Goal: Answer question/provide support

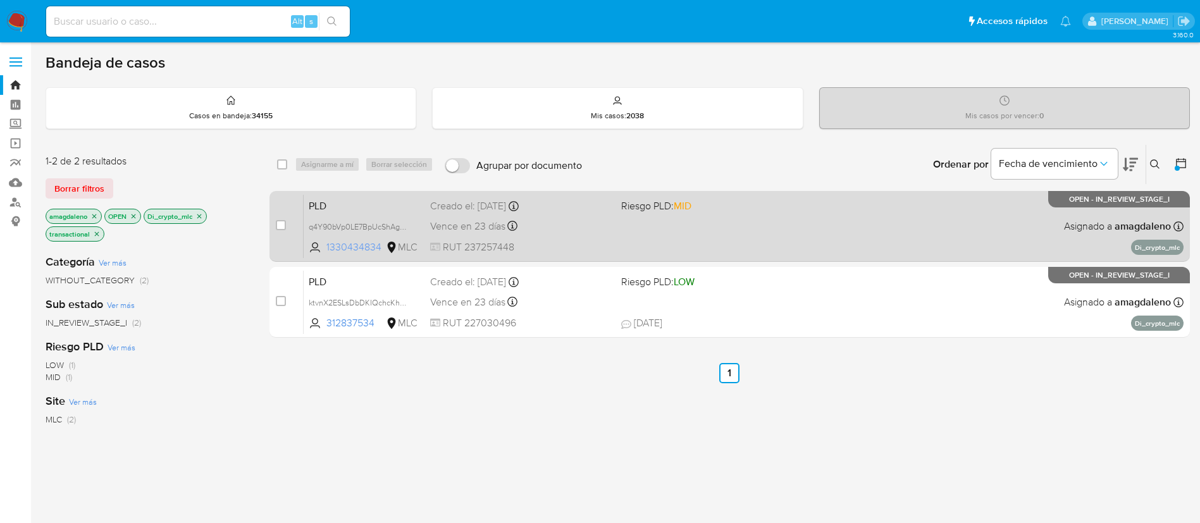
click at [358, 243] on span "1330434834" at bounding box center [355, 247] width 57 height 14
click at [567, 242] on span "RUT 237257448" at bounding box center [520, 247] width 181 height 14
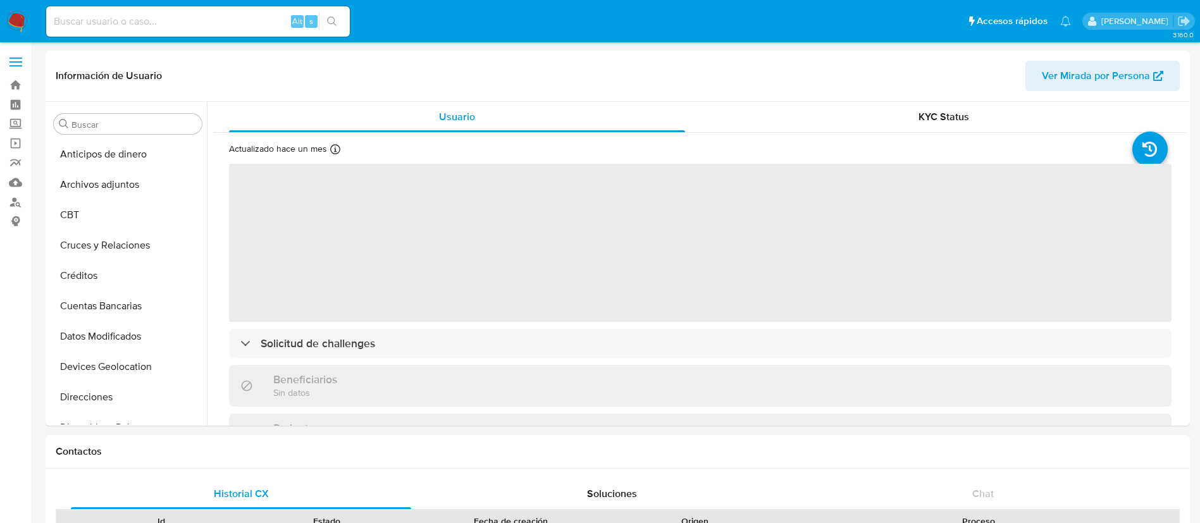
select select "10"
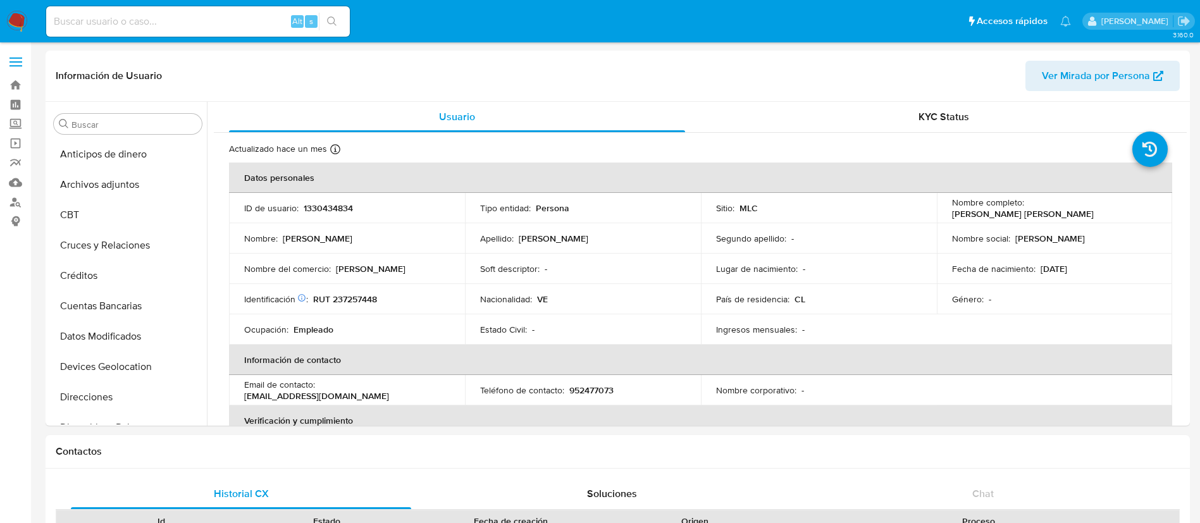
scroll to position [535, 0]
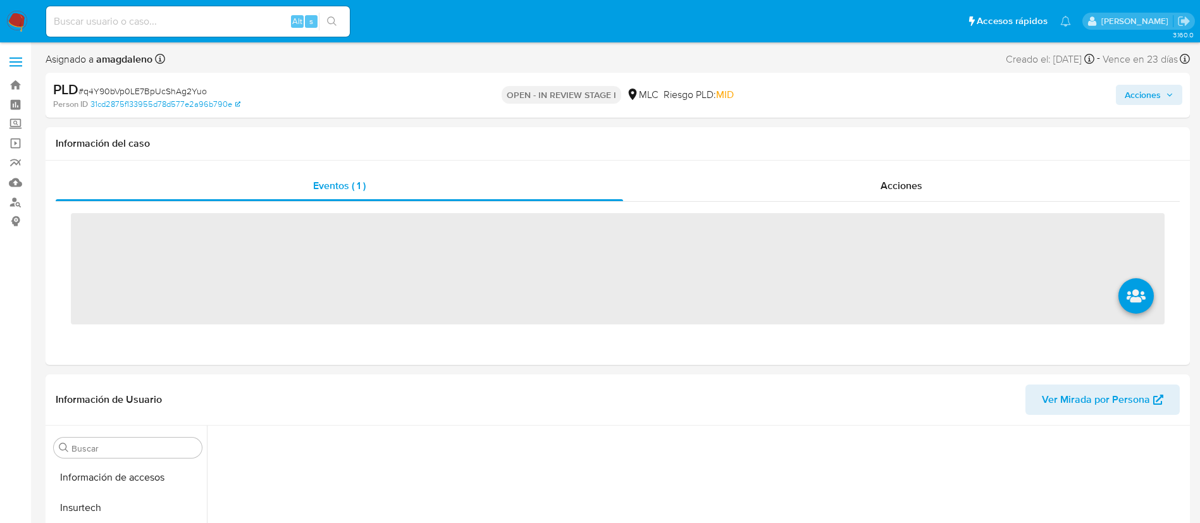
scroll to position [535, 0]
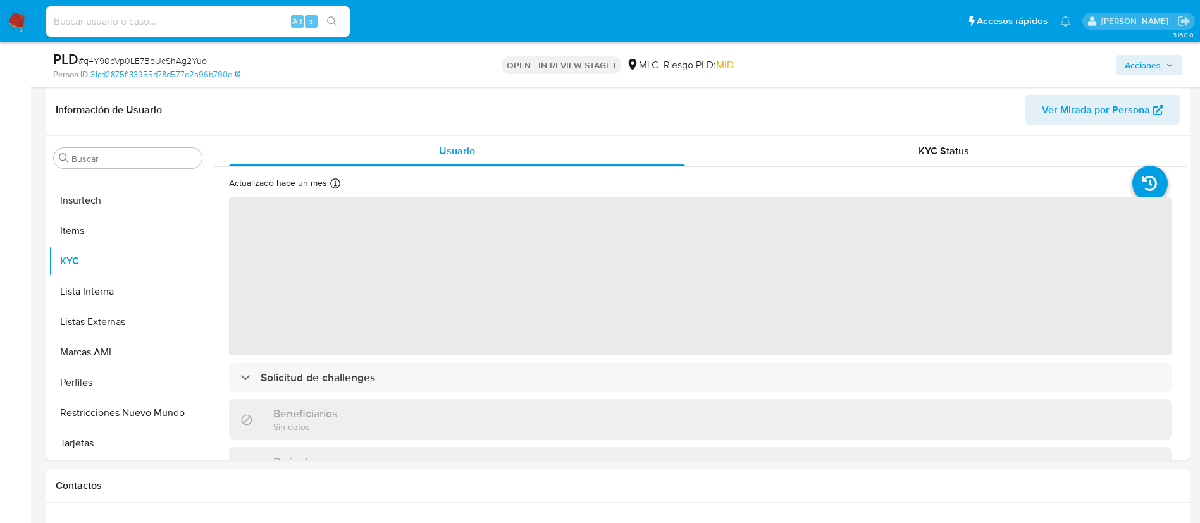
select select "10"
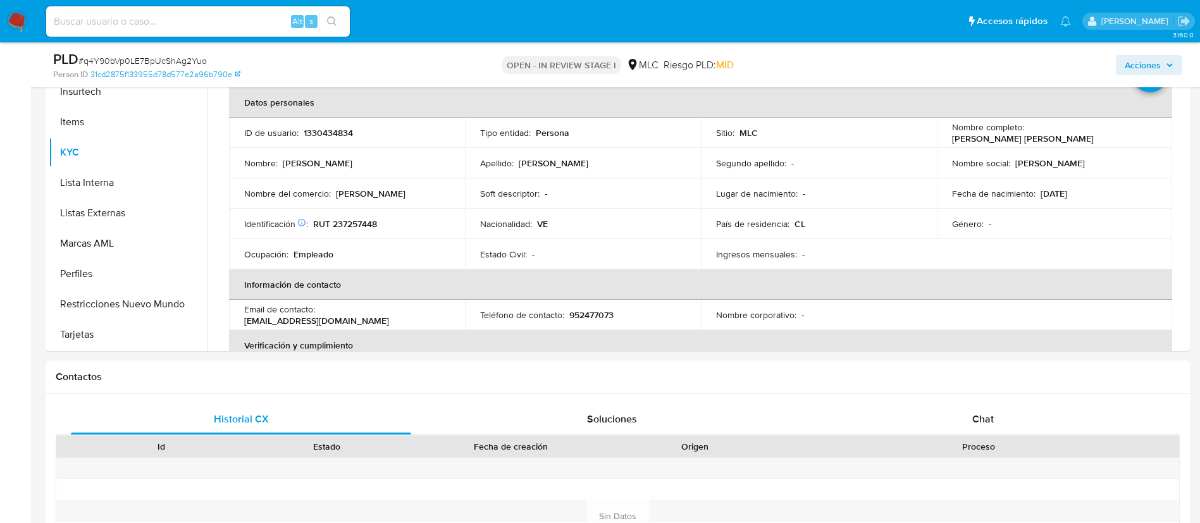
scroll to position [304, 0]
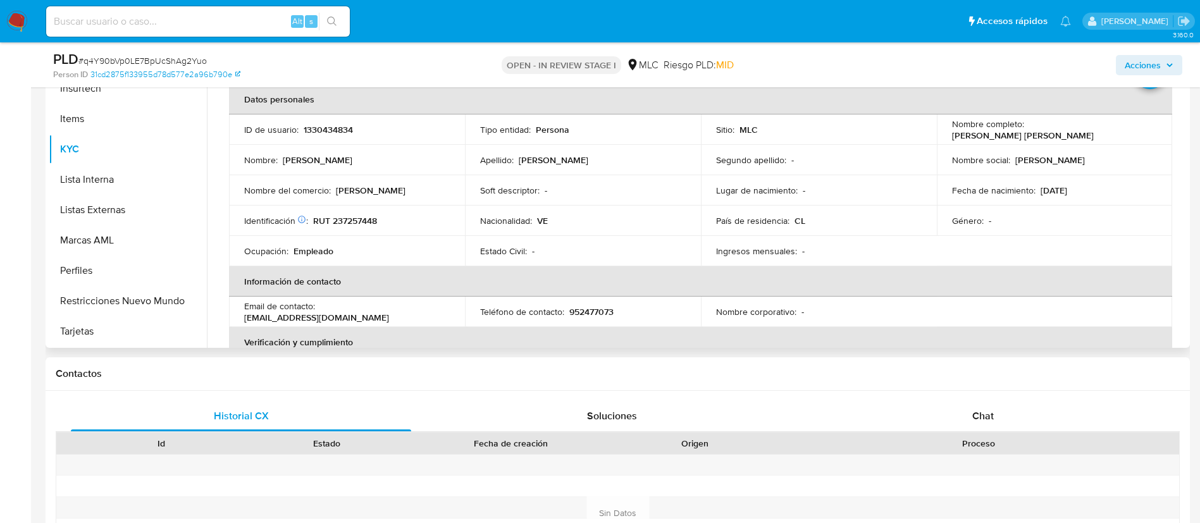
click at [356, 220] on p "RUT 237257448" at bounding box center [345, 220] width 64 height 11
copy p "237257448"
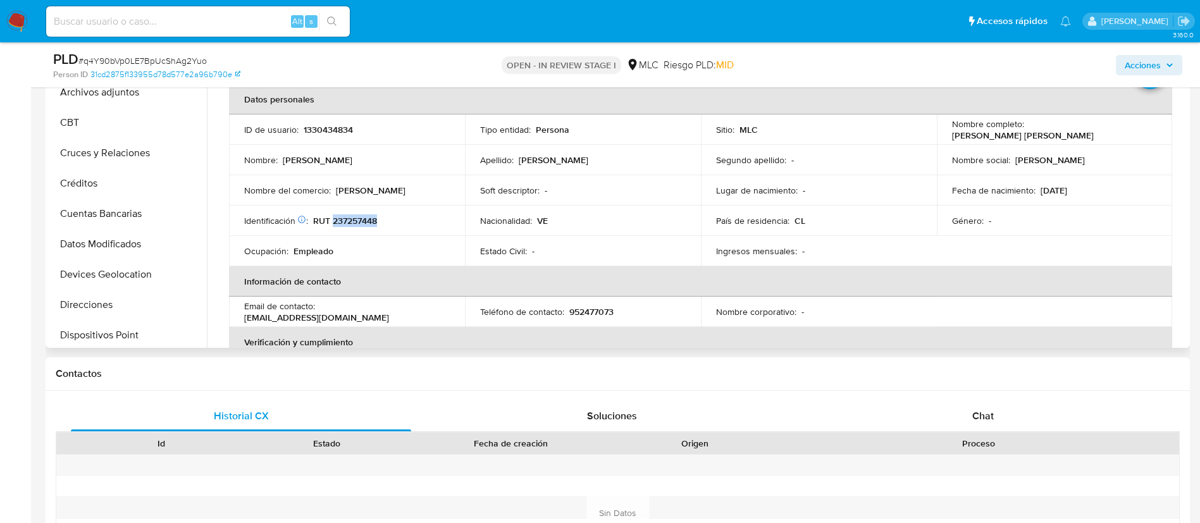
scroll to position [0, 0]
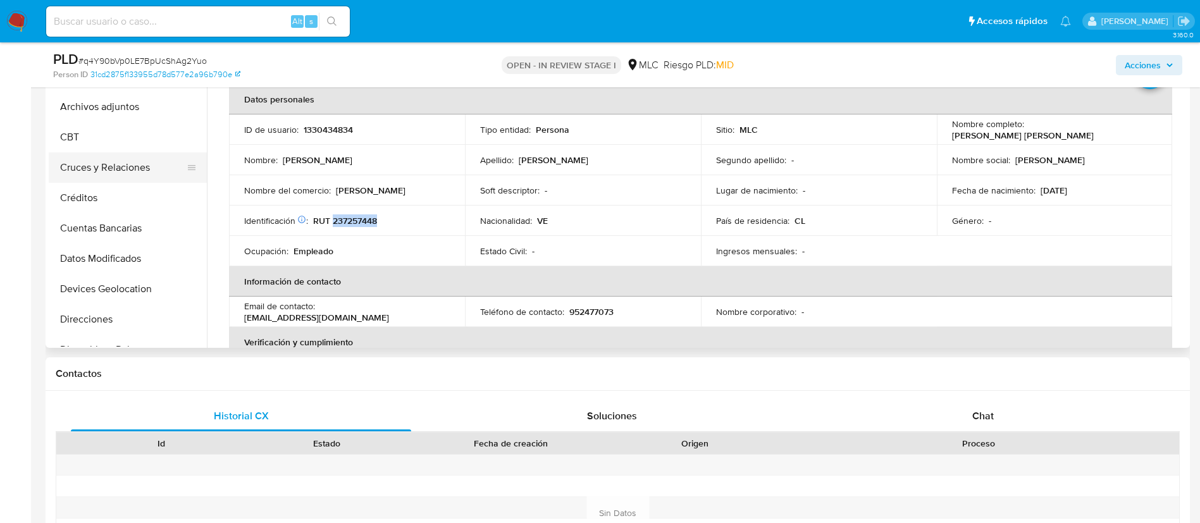
click at [128, 169] on button "Cruces y Relaciones" at bounding box center [123, 168] width 148 height 30
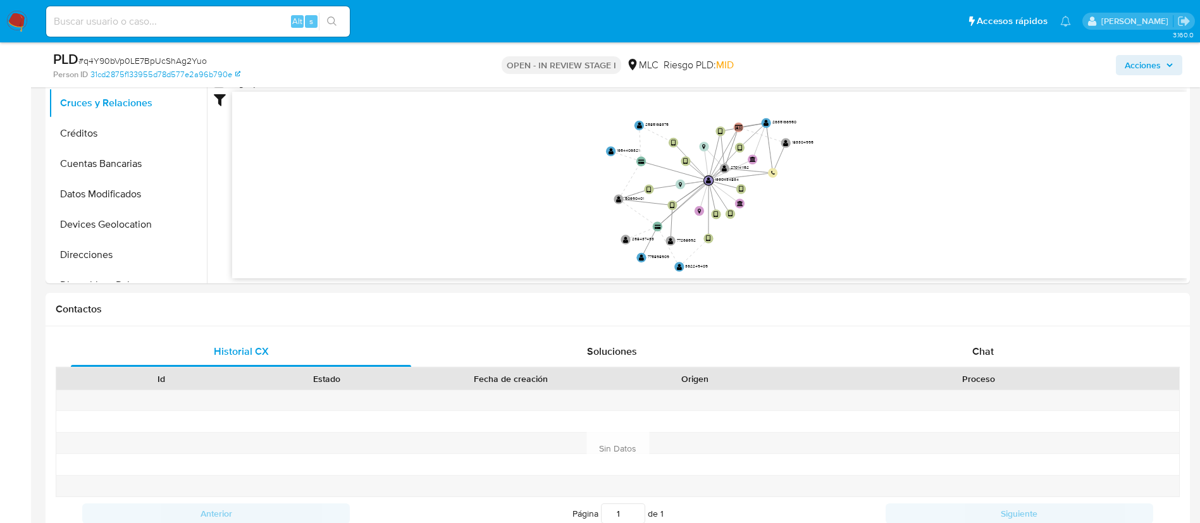
scroll to position [442, 0]
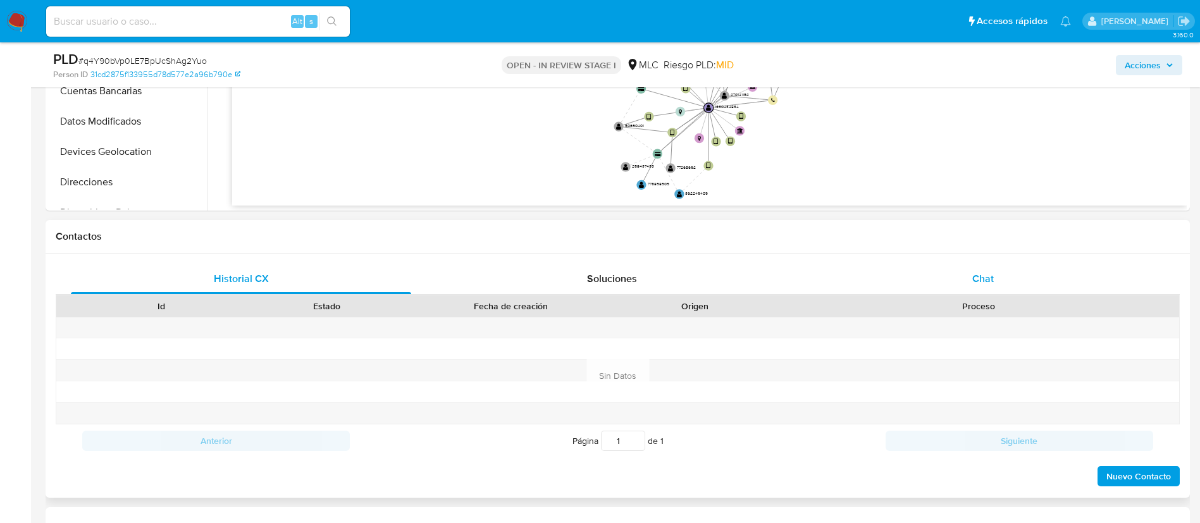
click at [970, 289] on div "Chat" at bounding box center [983, 279] width 340 height 30
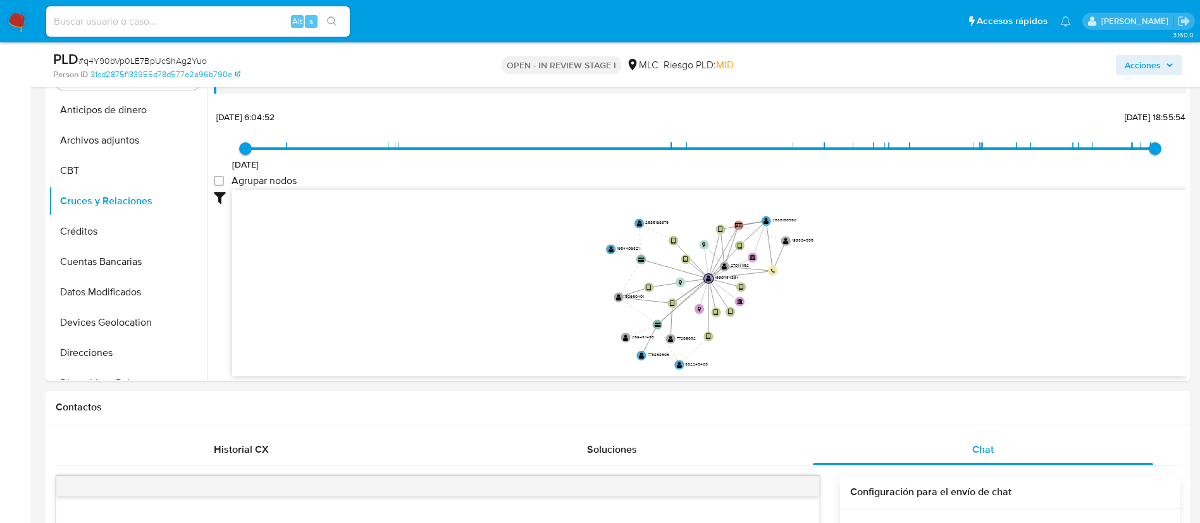
scroll to position [251, 0]
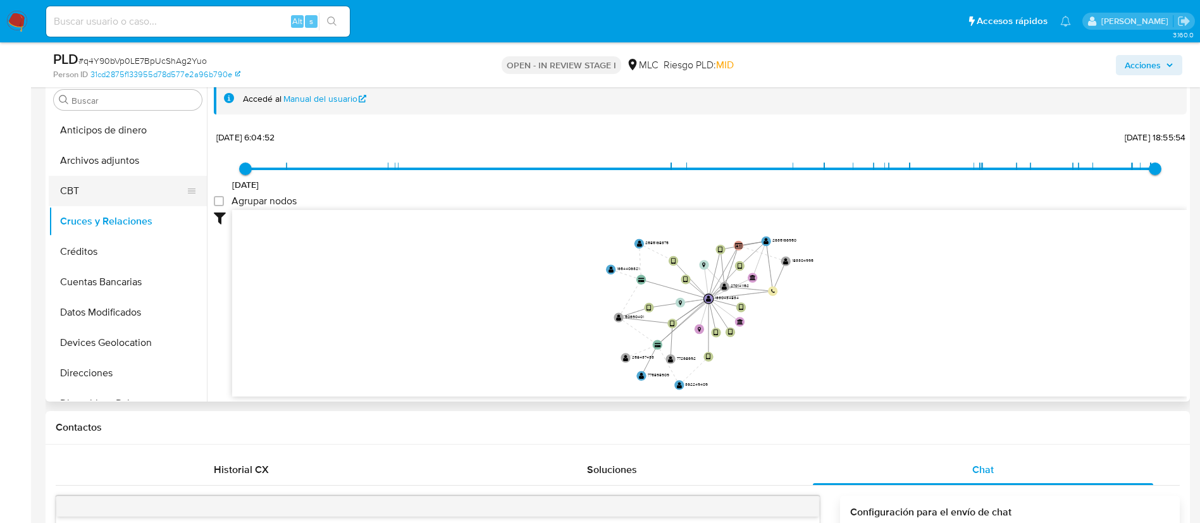
click at [197, 193] on button "CBT" at bounding box center [123, 191] width 148 height 30
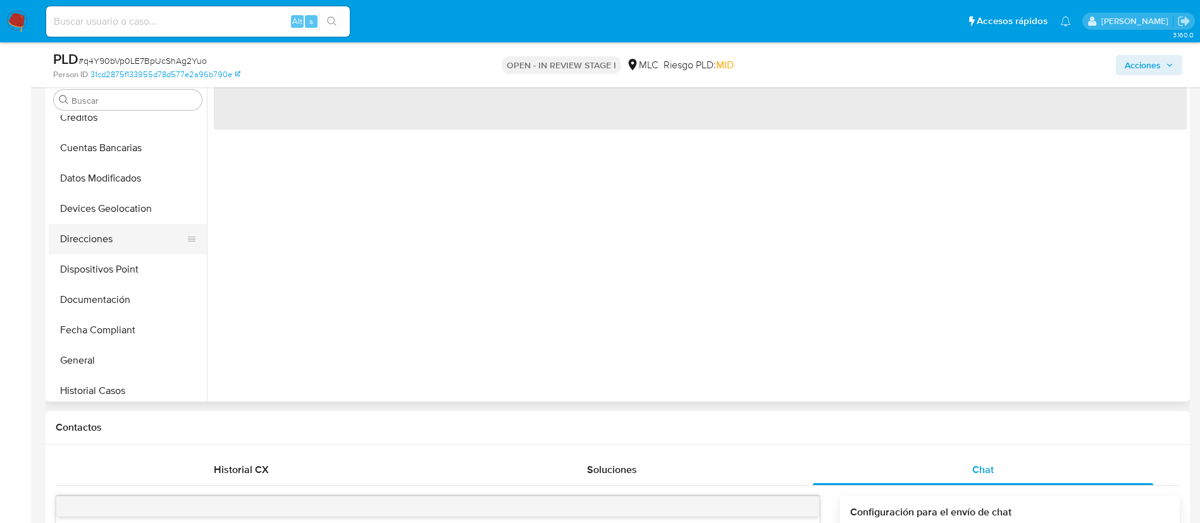
scroll to position [140, 0]
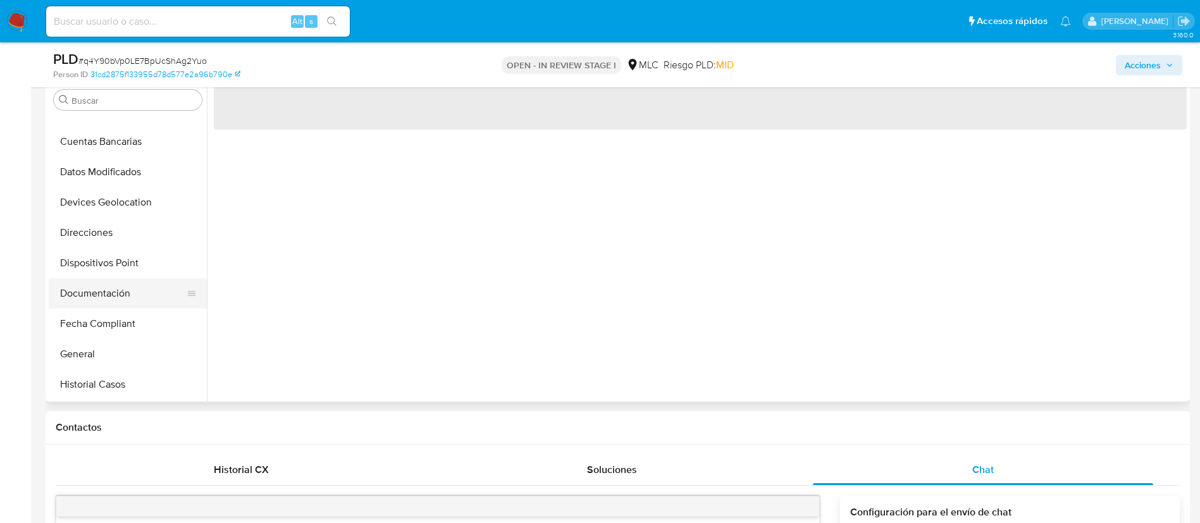
click at [149, 286] on button "Documentación" at bounding box center [123, 293] width 148 height 30
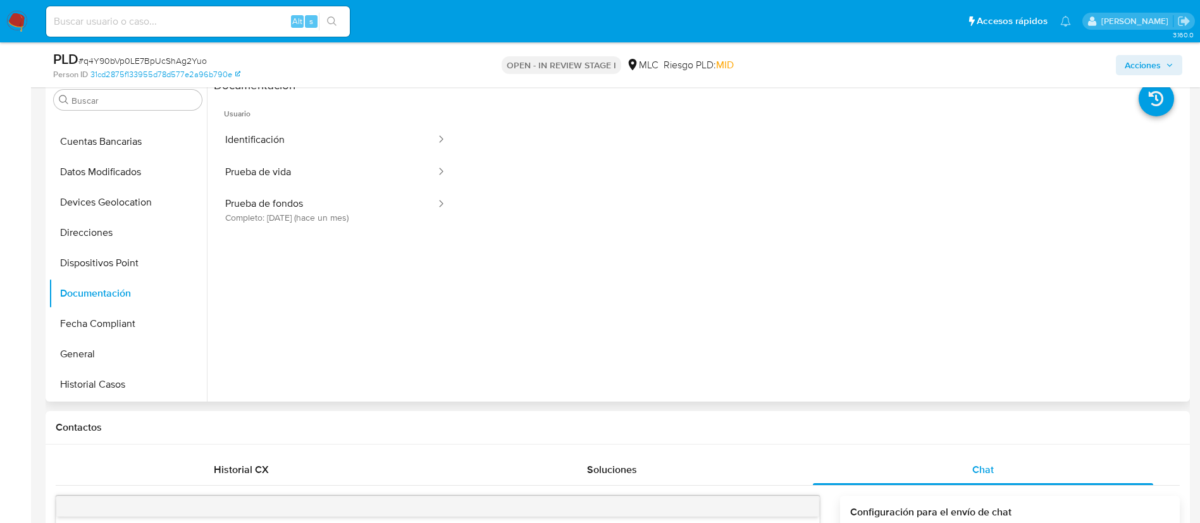
click at [309, 123] on span "Usuario" at bounding box center [336, 109] width 244 height 30
click at [289, 219] on button "Prueba de fondos Completo: 17/08/2025 (hace un mes)" at bounding box center [325, 210] width 223 height 43
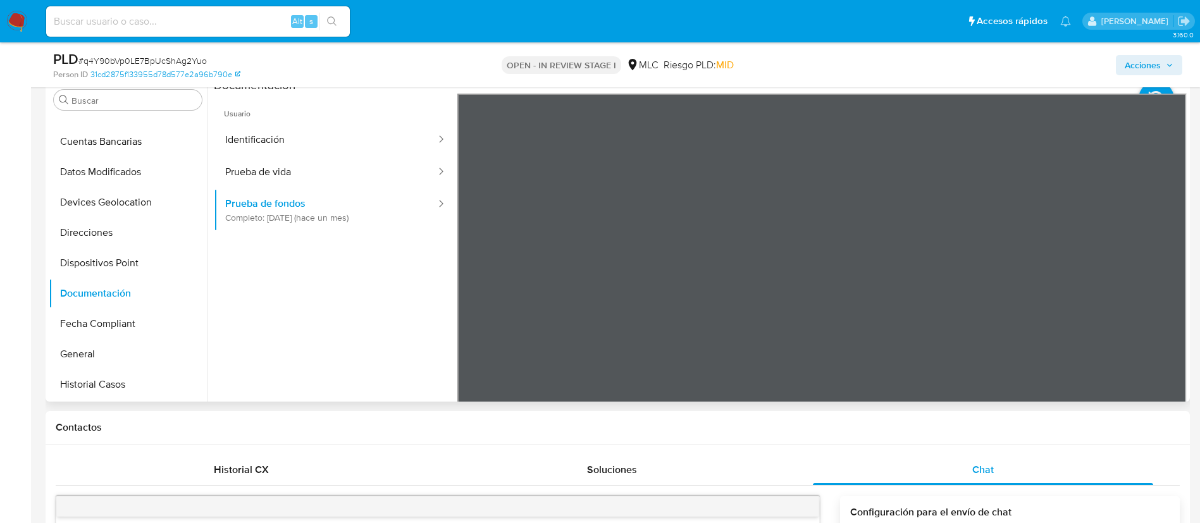
scroll to position [0, 0]
click at [264, 133] on button "Identificación" at bounding box center [325, 140] width 223 height 32
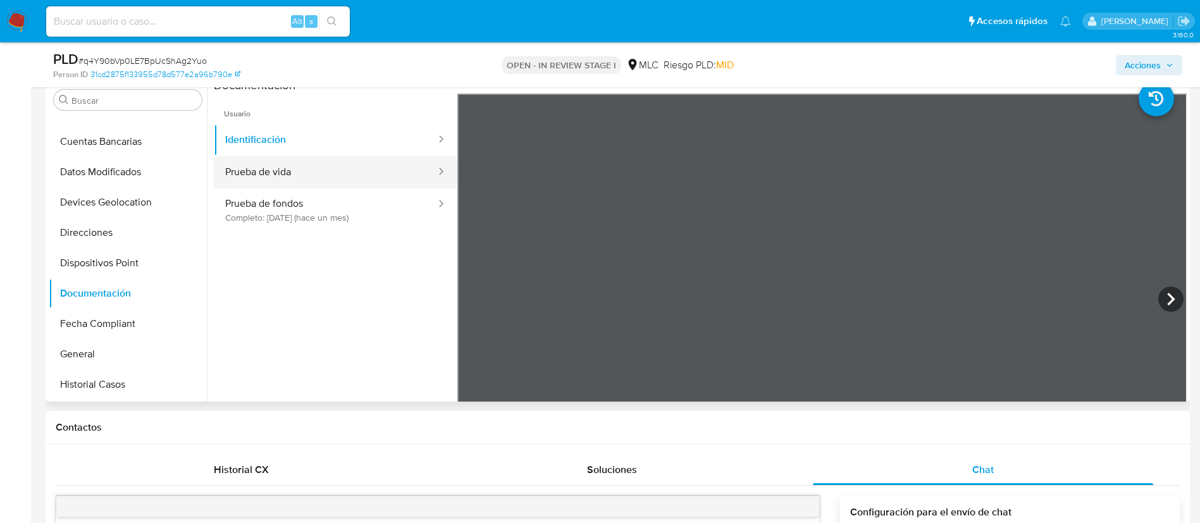
click at [339, 173] on button "Prueba de vida" at bounding box center [325, 172] width 223 height 32
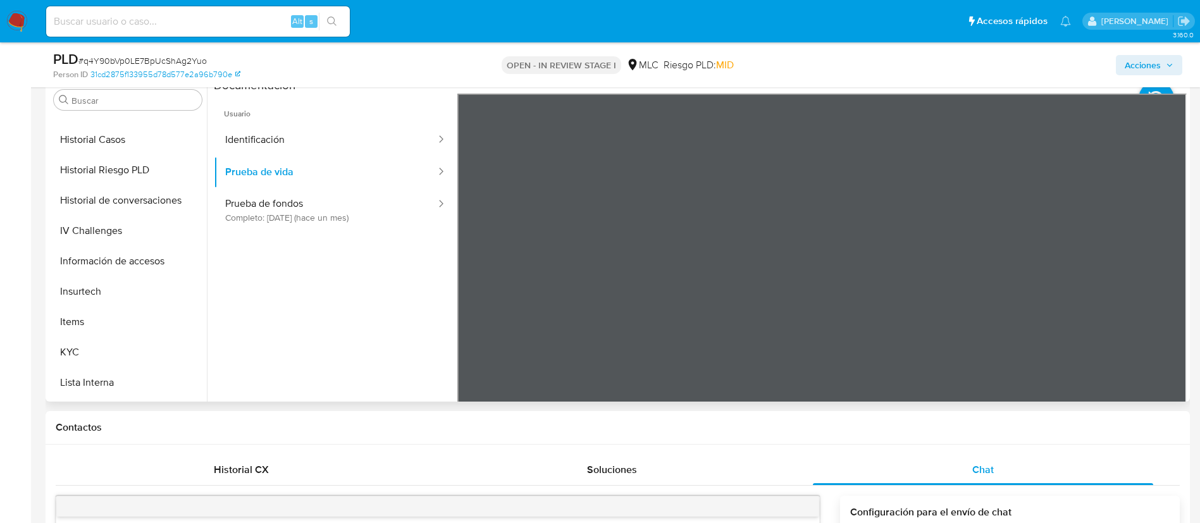
scroll to position [431, 0]
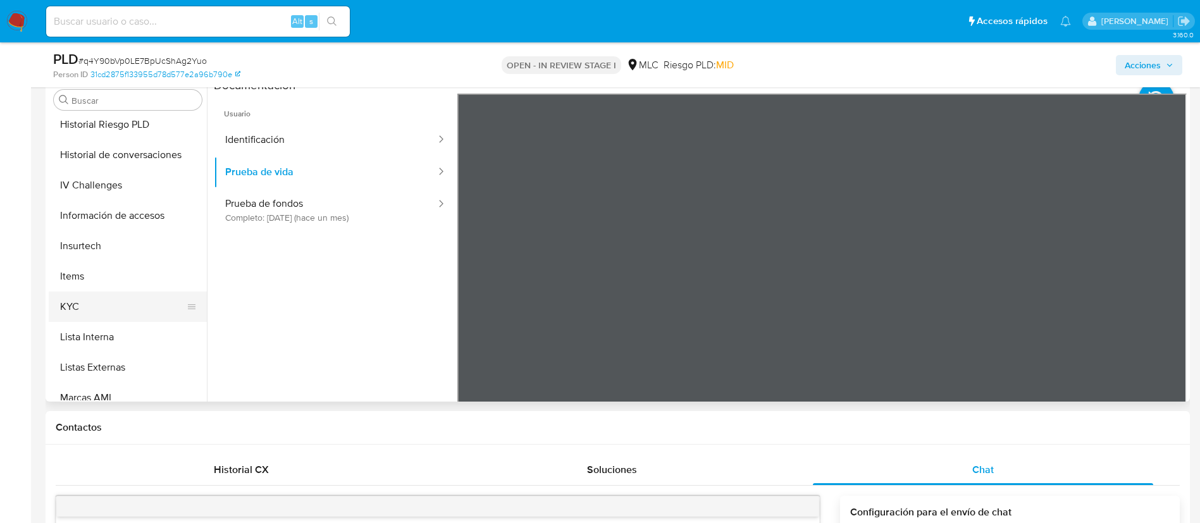
click at [156, 307] on button "KYC" at bounding box center [123, 307] width 148 height 30
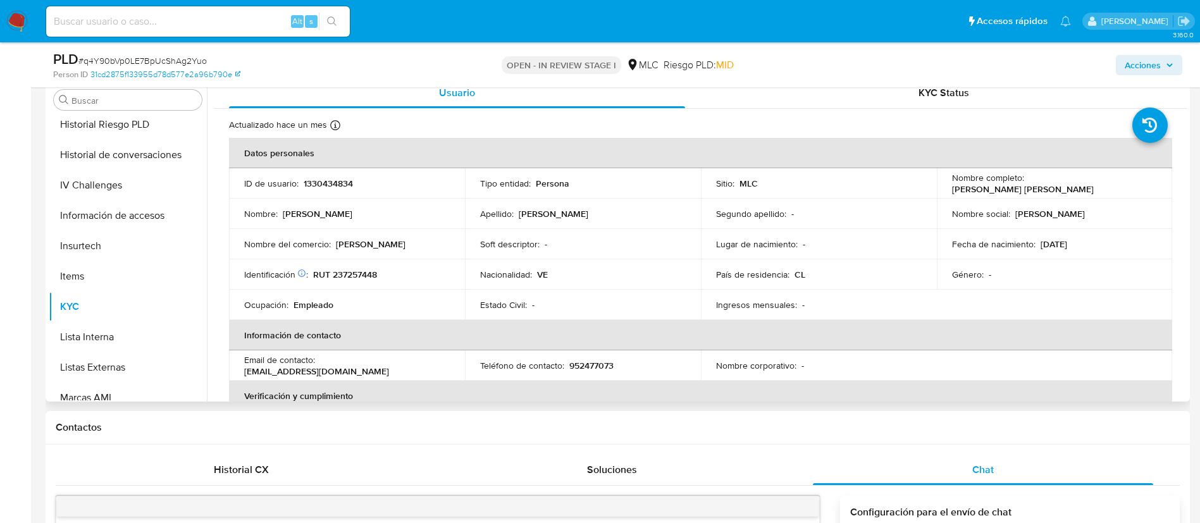
drag, startPoint x: 1186, startPoint y: 159, endPoint x: 1188, endPoint y: 183, distance: 23.5
click at [1188, 183] on div "Buscar Anticipos de dinero Archivos adjuntos CBT Cruces y Relaciones Créditos C…" at bounding box center [618, 240] width 1145 height 324
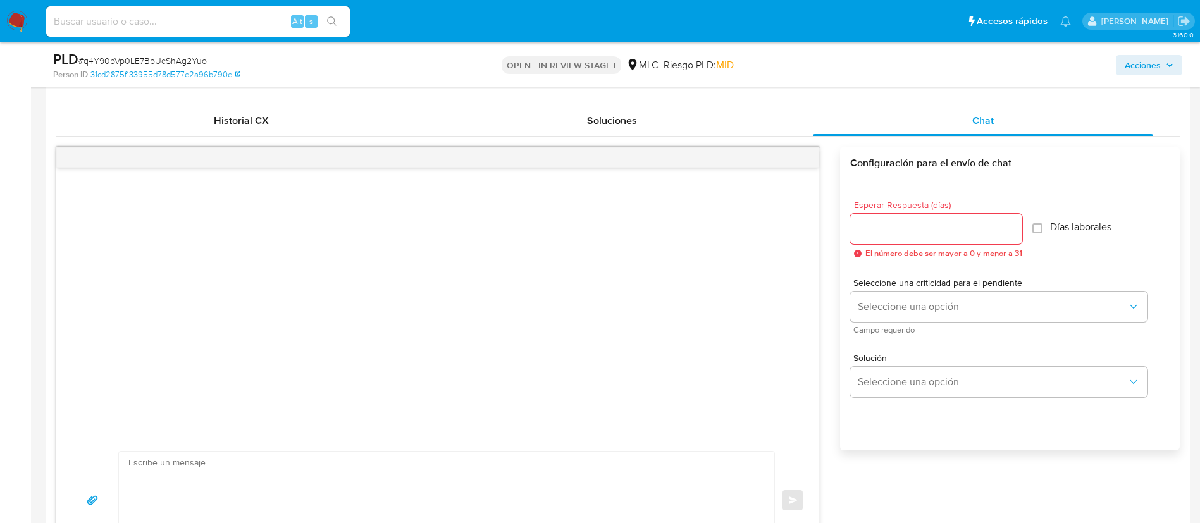
scroll to position [600, 0]
click at [464, 479] on textarea at bounding box center [443, 500] width 630 height 97
paste textarea "Hola XXX, Te contactamos desde el Equipo de Mercado Pago para verificar tus dat…"
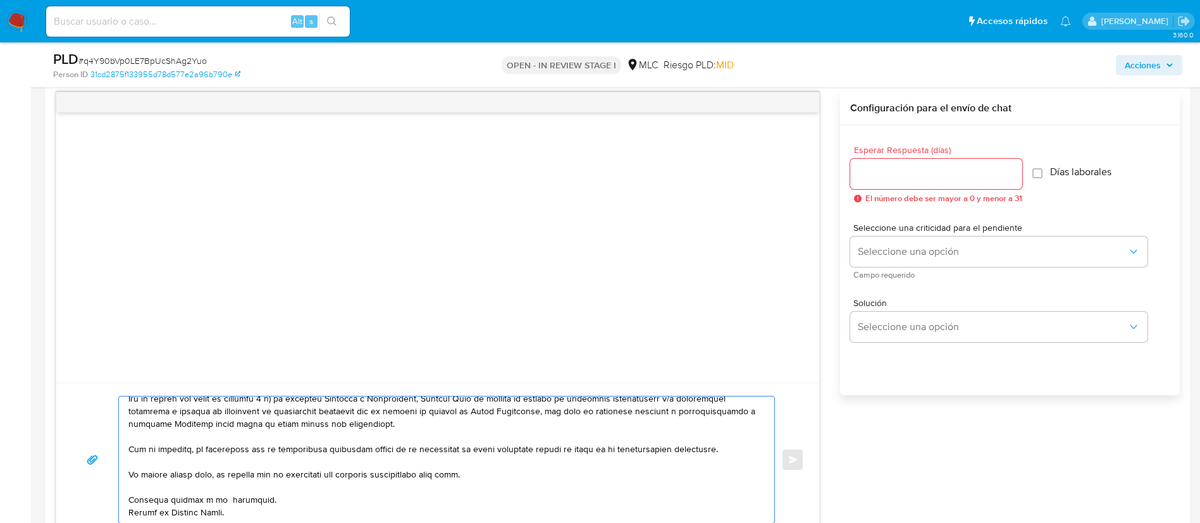
scroll to position [0, 0]
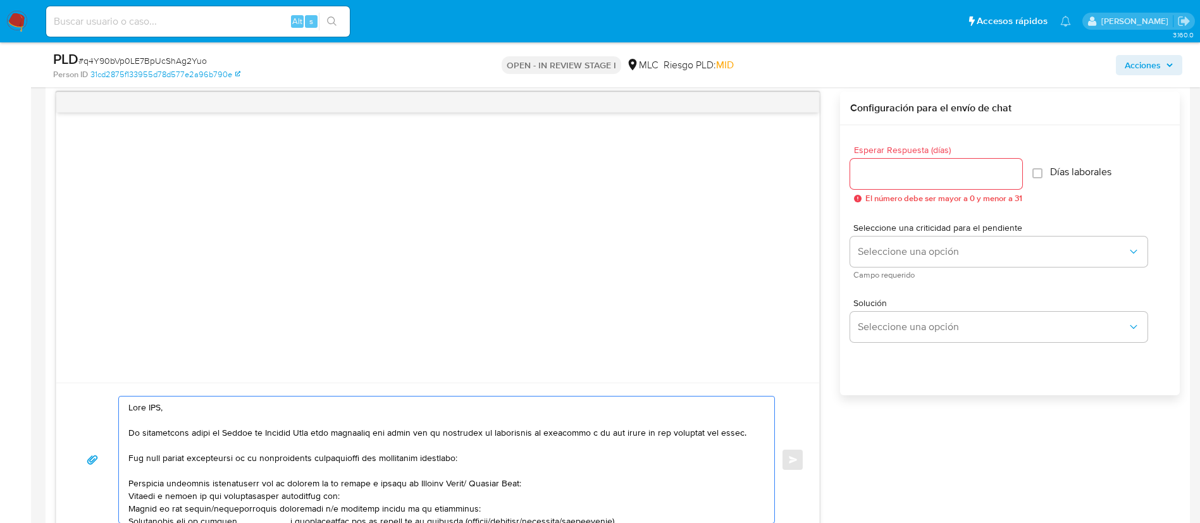
click at [153, 404] on textarea at bounding box center [443, 460] width 630 height 127
click at [216, 454] on textarea at bounding box center [443, 460] width 630 height 127
click at [213, 496] on textarea at bounding box center [443, 460] width 630 height 127
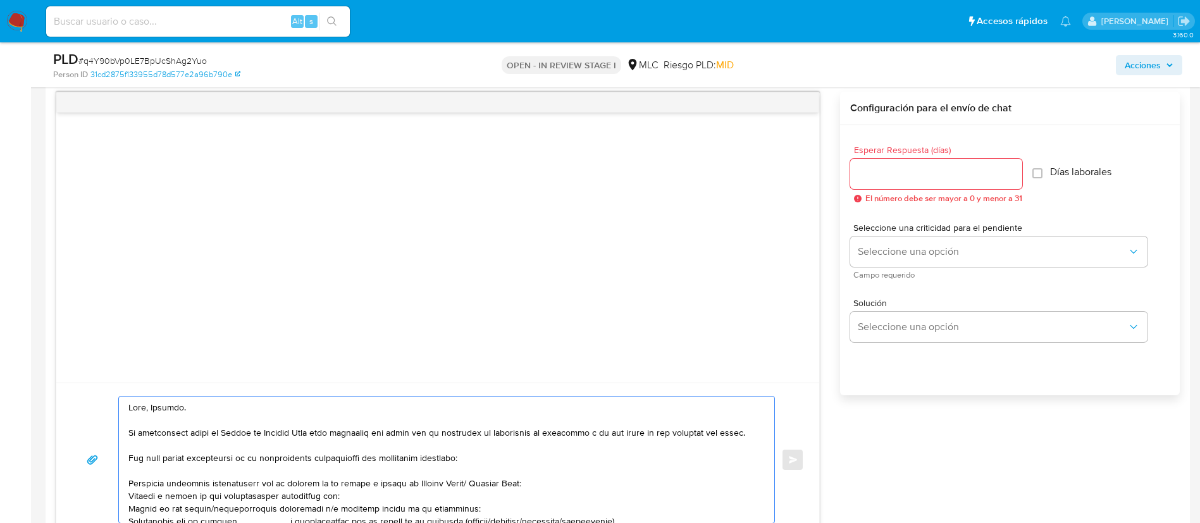
click at [213, 496] on textarea at bounding box center [443, 460] width 630 height 127
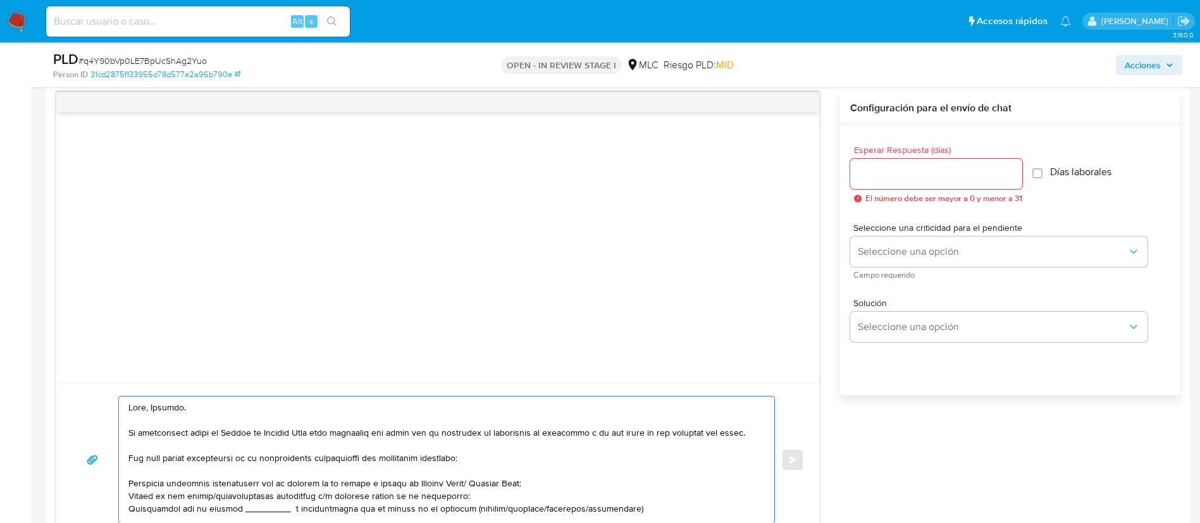
click at [211, 510] on textarea at bounding box center [443, 460] width 630 height 127
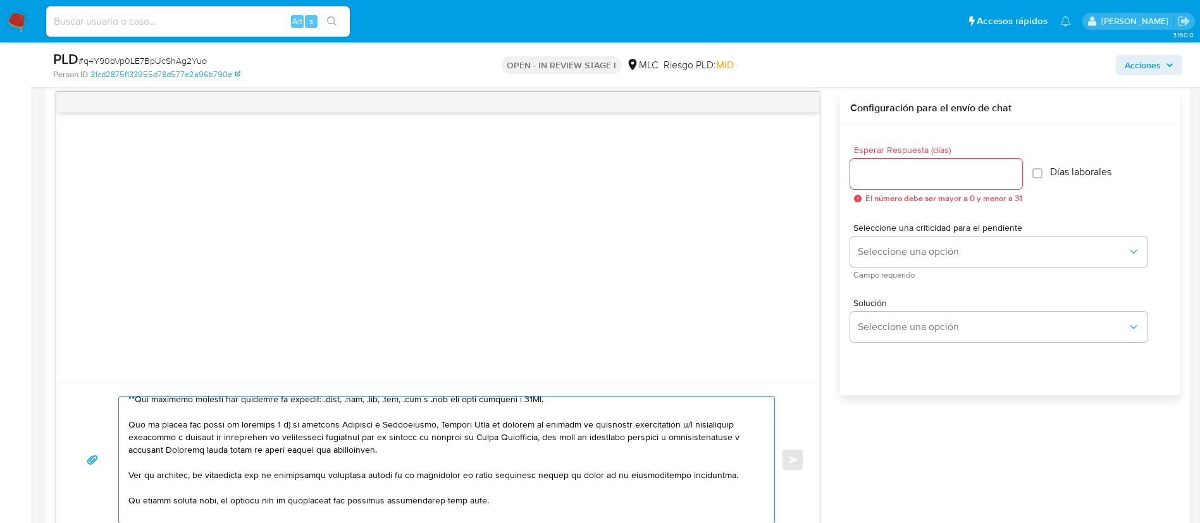
scroll to position [249, 0]
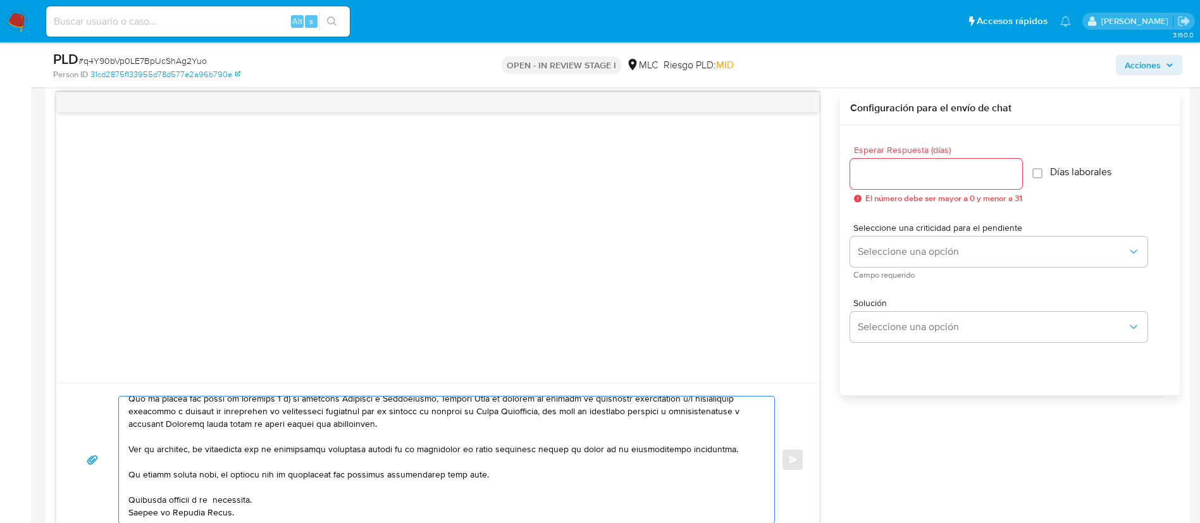
click at [225, 490] on textarea at bounding box center [443, 460] width 630 height 127
type textarea "Hola, Armando. Te contactamos desde el Equipo de Mercado Pago para verificar tu…"
click at [923, 168] on input "Esperar Respuesta (días)" at bounding box center [936, 174] width 172 height 16
type input "1"
click at [940, 394] on div "Esperar Respuesta (días) 1 El número debe ser mayor a 0 y menor a 31 Días labor…" at bounding box center [1010, 277] width 340 height 304
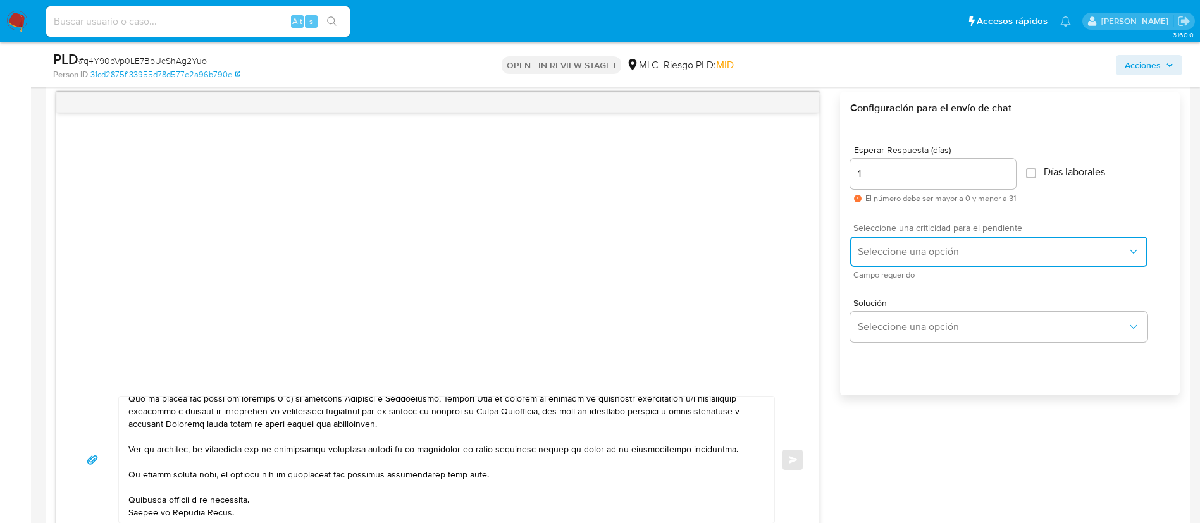
click at [945, 261] on button "Seleccione una opción" at bounding box center [998, 252] width 297 height 30
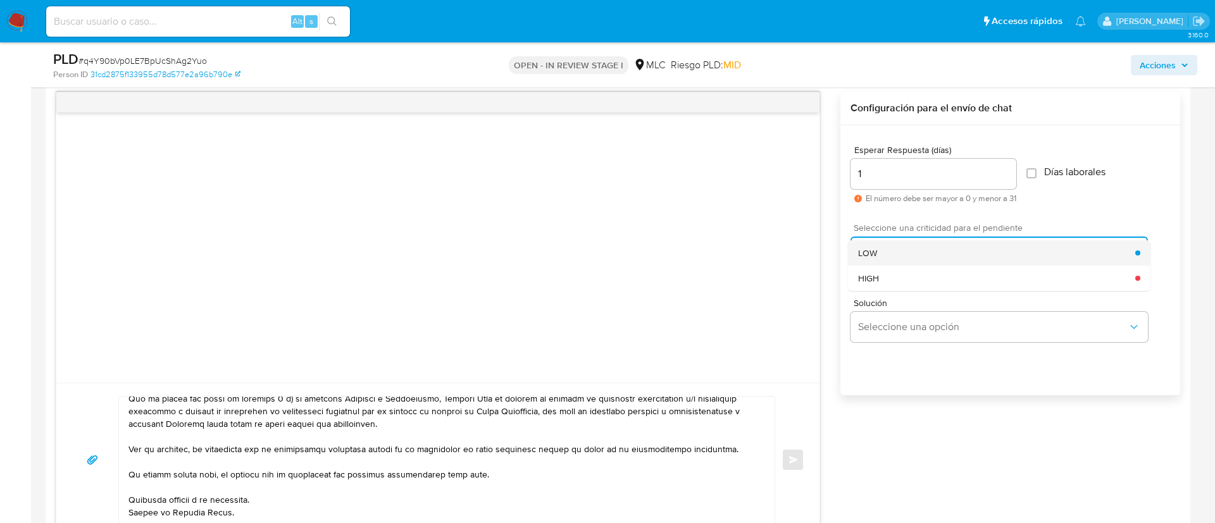
click at [919, 263] on div "LOW" at bounding box center [996, 252] width 277 height 25
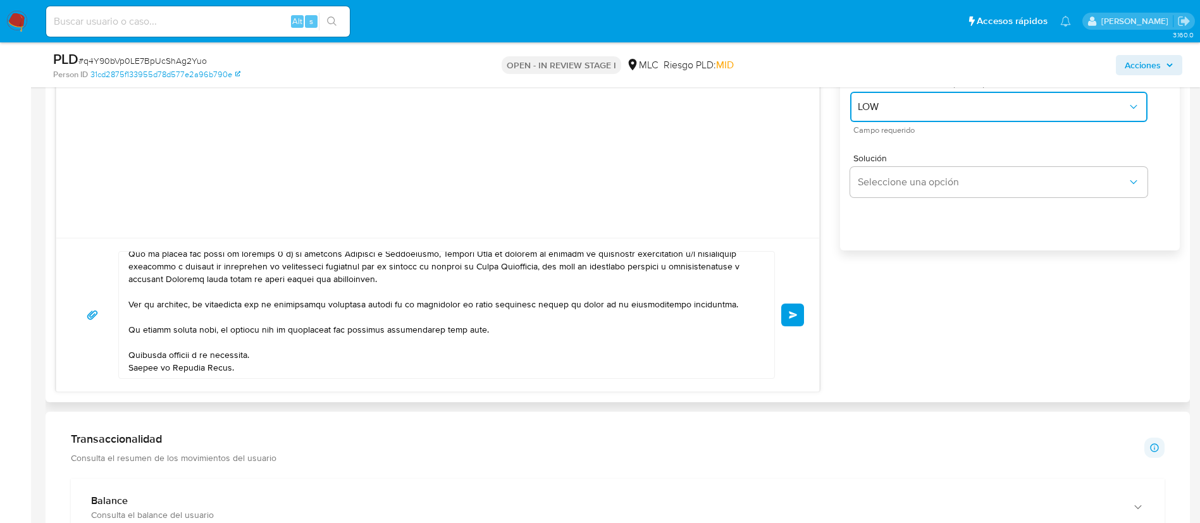
scroll to position [844, 0]
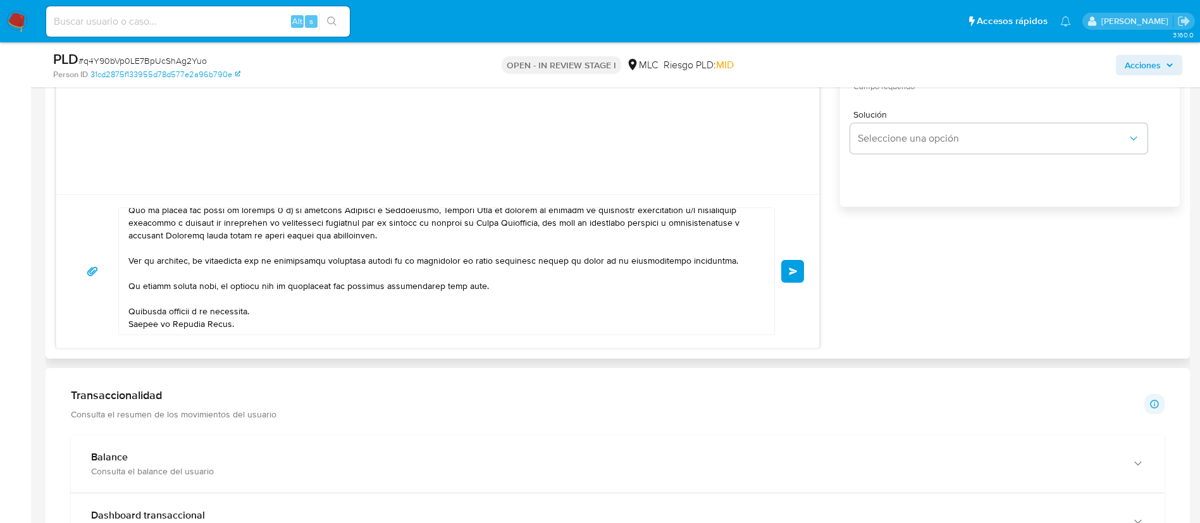
click at [800, 274] on button "Enviar" at bounding box center [793, 271] width 23 height 23
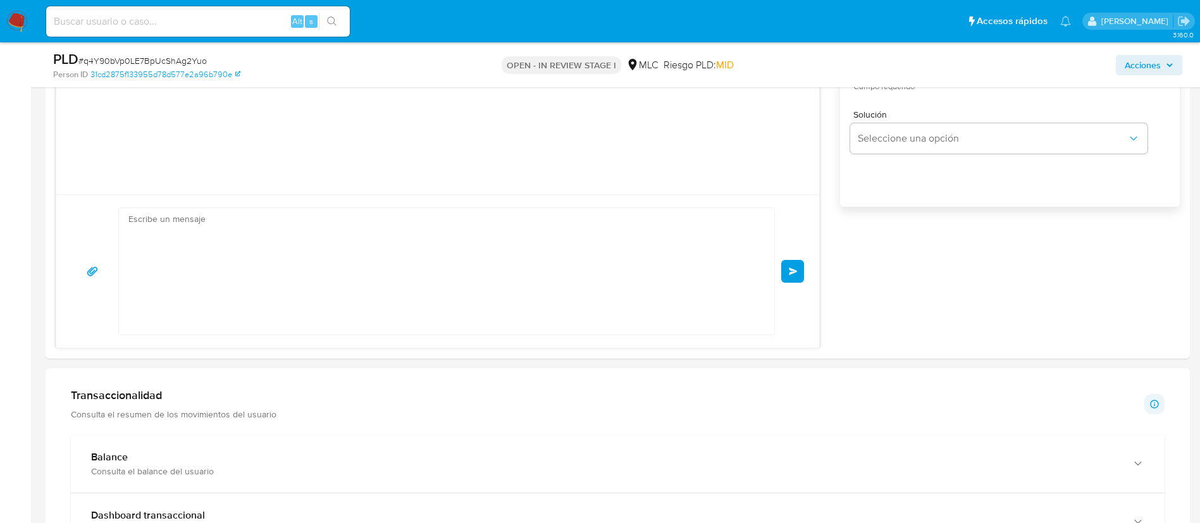
scroll to position [285, 0]
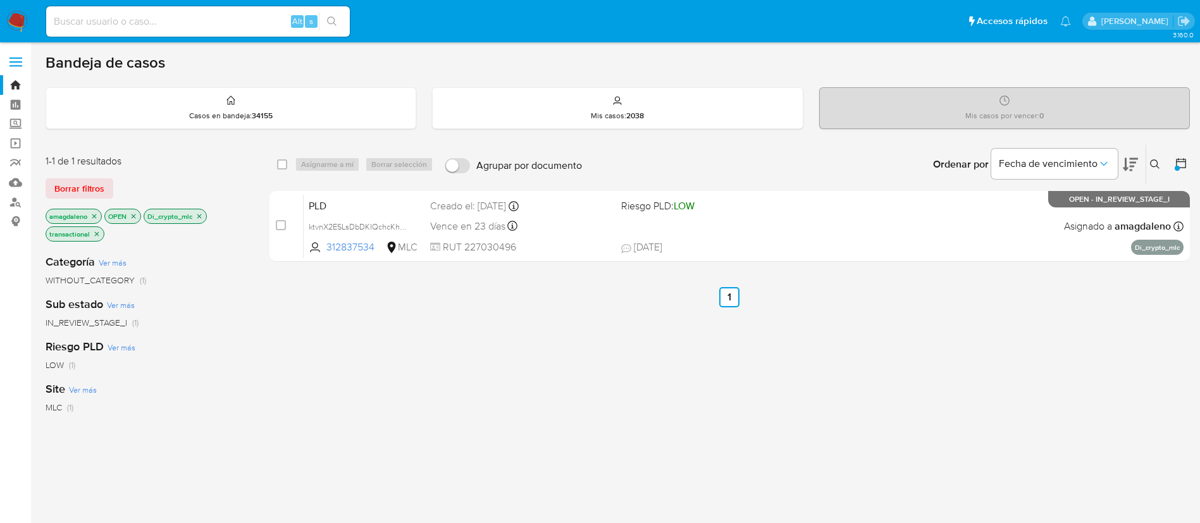
click at [200, 217] on icon "close-filter" at bounding box center [200, 217] width 8 height 8
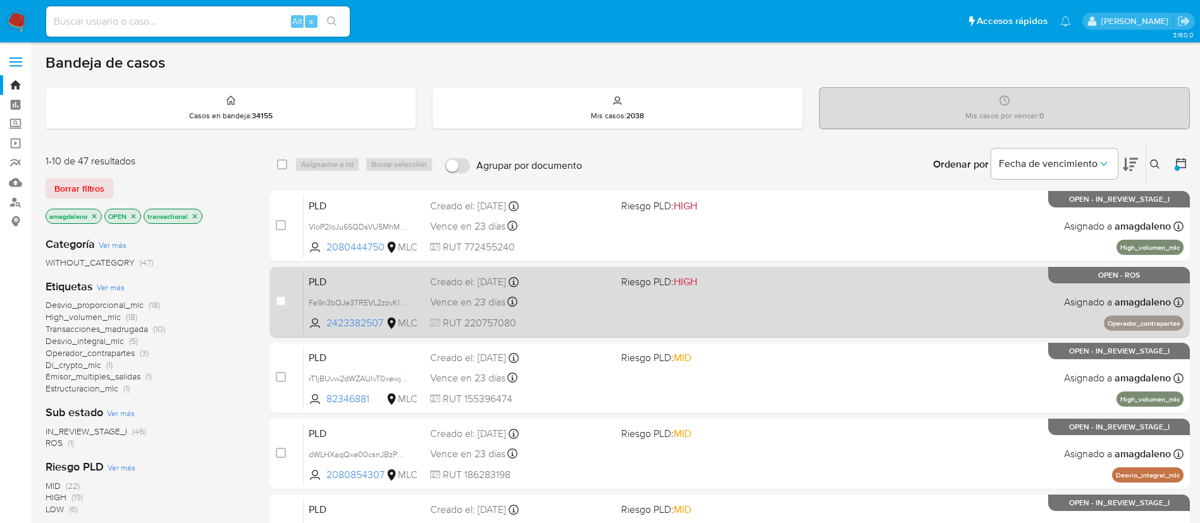
click at [638, 297] on div "PLD Fa9n3bQJe3TREVL2zzvKl6DG 2423382507 MLC Riesgo PLD: HIGH Creado el: 12/07/2…" at bounding box center [744, 302] width 880 height 64
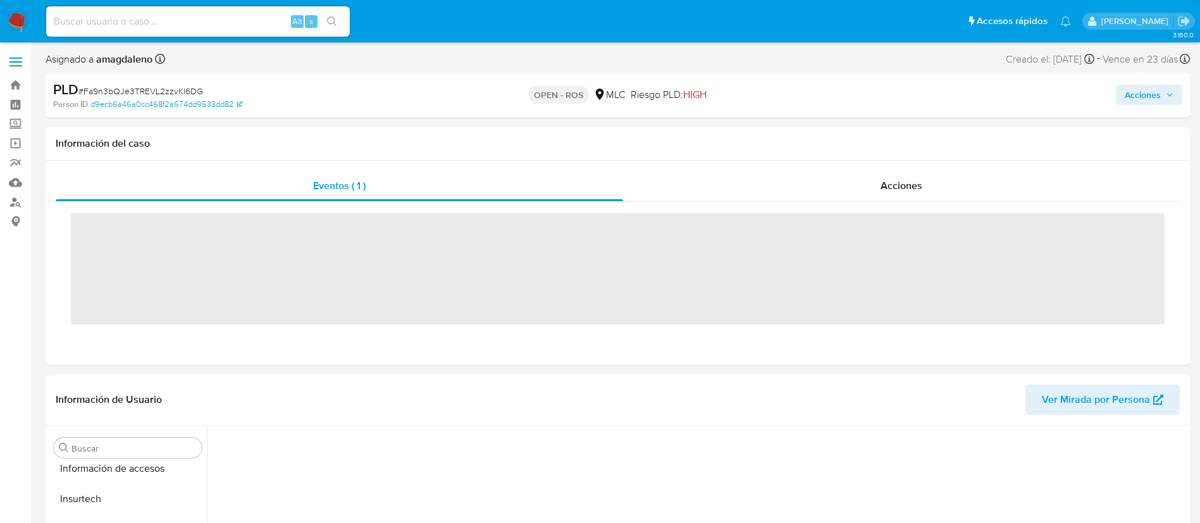
scroll to position [535, 0]
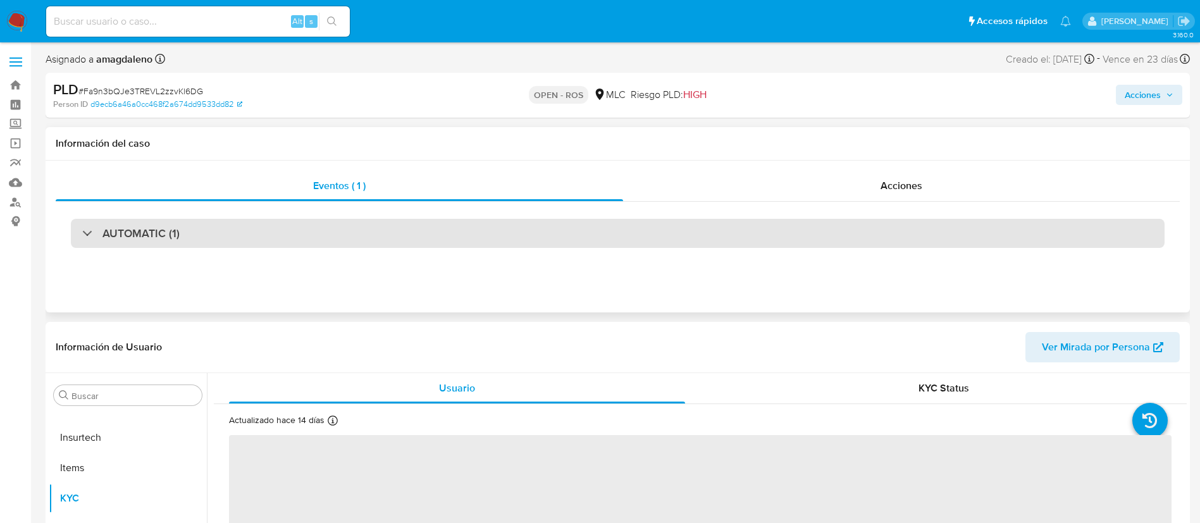
select select "10"
click at [715, 237] on div "AUTOMATIC (1)" at bounding box center [618, 233] width 1094 height 29
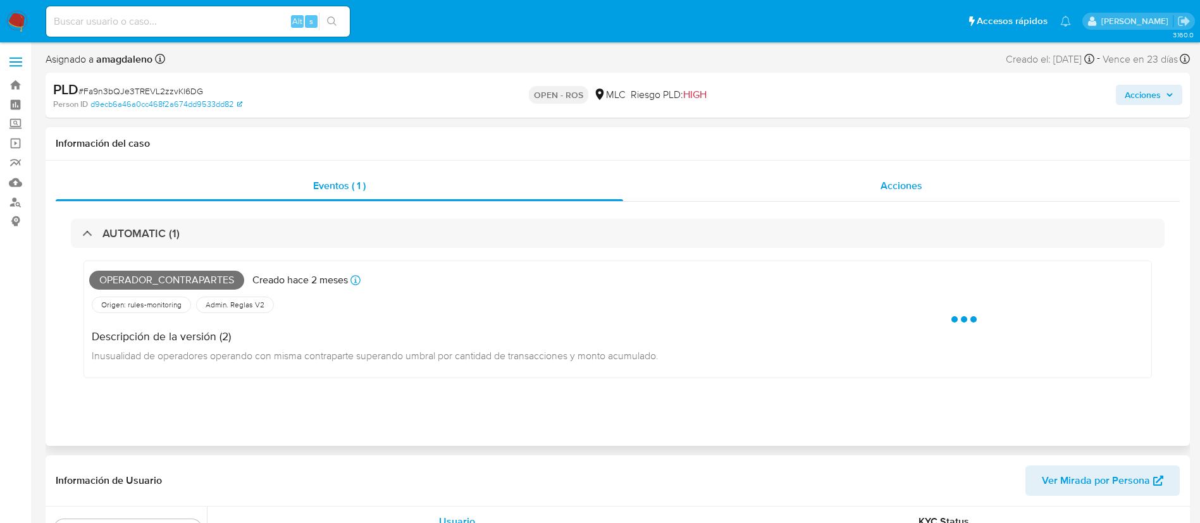
click at [709, 194] on div "Acciones" at bounding box center [901, 186] width 557 height 30
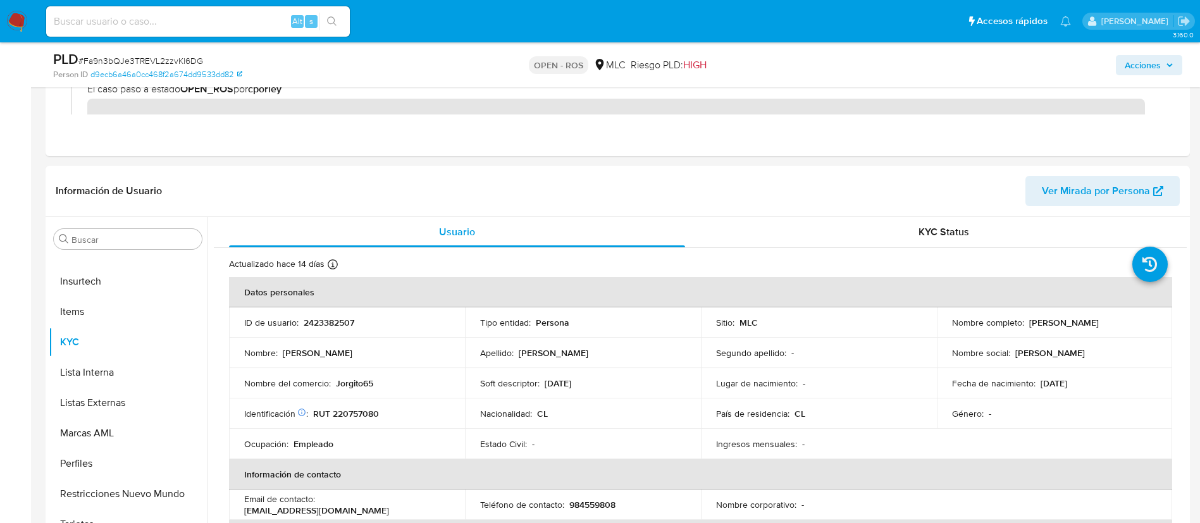
scroll to position [210, 0]
